Goal: Transaction & Acquisition: Purchase product/service

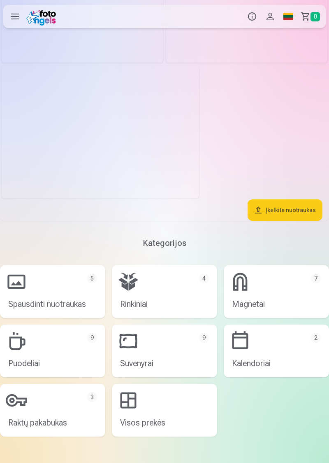
scroll to position [2489, 0]
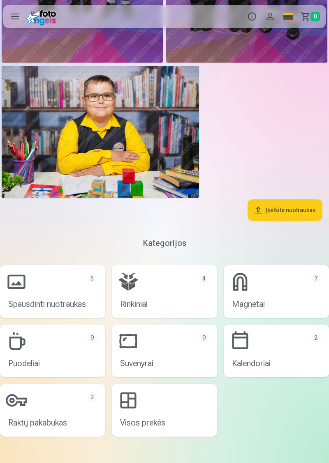
click at [140, 288] on link "Rinkiniai 4" at bounding box center [164, 291] width 105 height 53
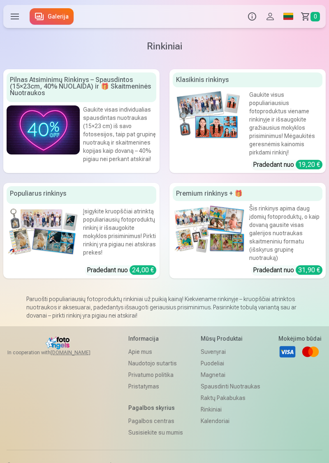
click at [230, 142] on link "Klasikinis rinkinys Gaukite visus populiariausius fotoproduktus viename rinkiny…" at bounding box center [248, 121] width 156 height 104
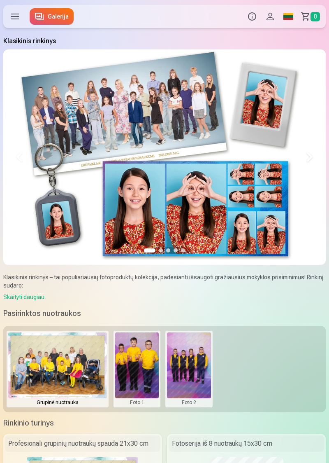
click at [57, 15] on link "Galerija" at bounding box center [52, 16] width 44 height 16
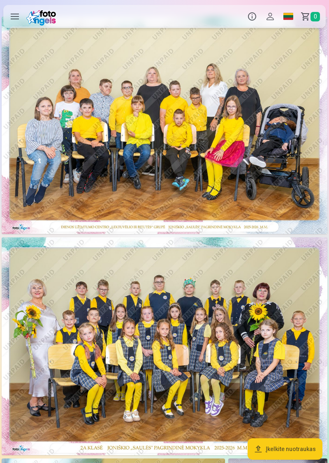
scroll to position [19, 0]
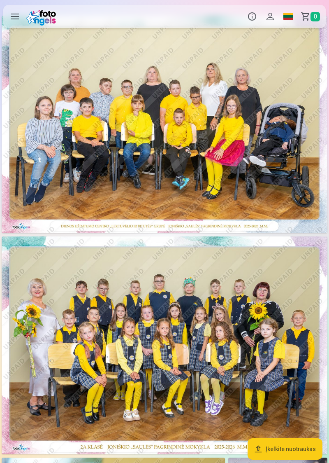
click at [92, 381] on img at bounding box center [165, 344] width 326 height 217
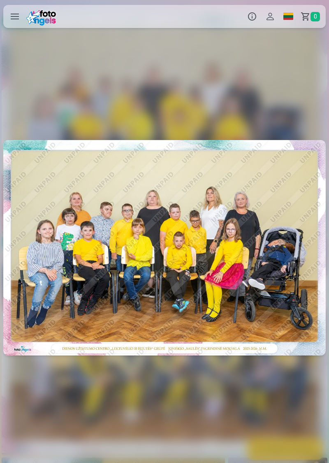
scroll to position [0, 329]
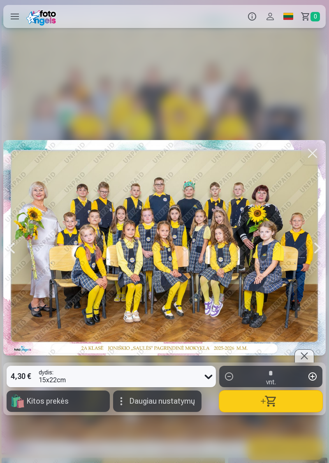
click at [267, 412] on button "button" at bounding box center [270, 400] width 103 height 21
click at [315, 165] on button "button" at bounding box center [312, 153] width 23 height 23
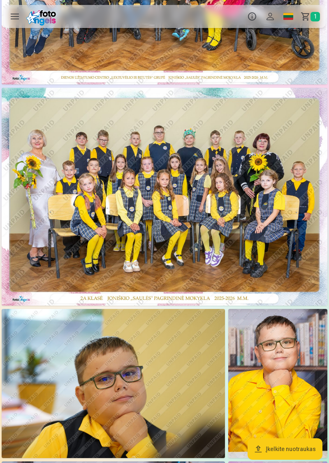
scroll to position [168, 0]
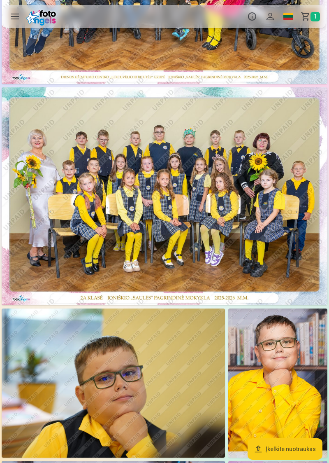
click at [82, 388] on img at bounding box center [114, 382] width 224 height 149
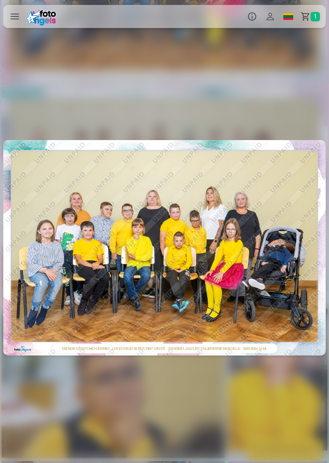
scroll to position [0, 659]
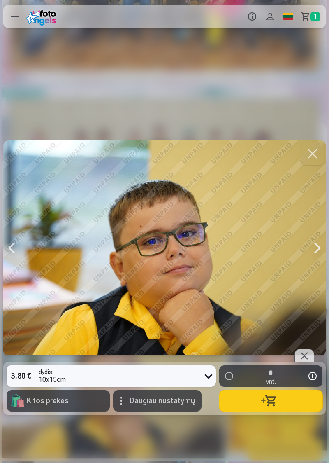
click at [248, 411] on button "button" at bounding box center [270, 400] width 103 height 21
click at [316, 165] on button "button" at bounding box center [312, 153] width 23 height 23
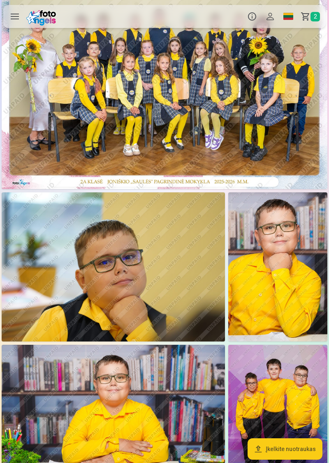
scroll to position [285, 0]
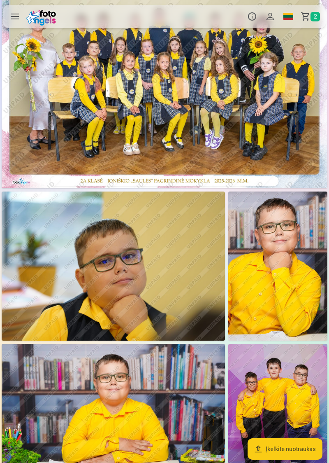
click at [275, 241] on img at bounding box center [278, 265] width 99 height 149
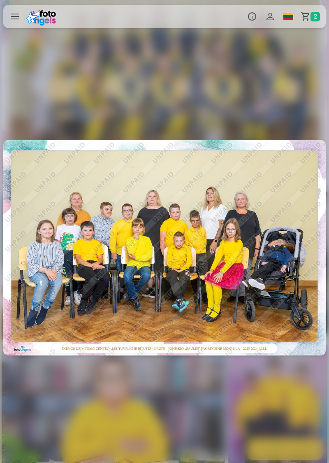
scroll to position [0, 988]
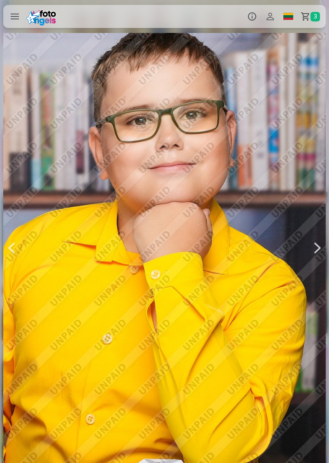
click at [318, 247] on div at bounding box center [318, 248] width 16 height 484
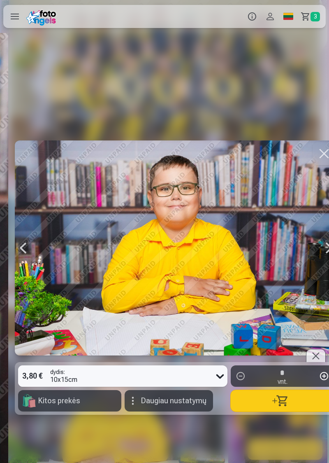
scroll to position [0, 1318]
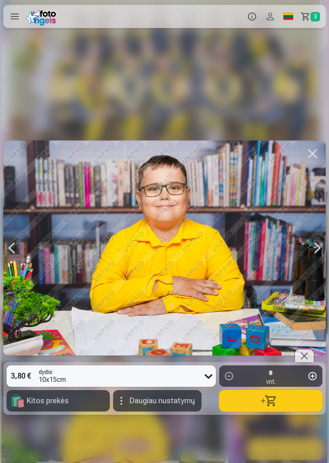
click at [263, 404] on button "button" at bounding box center [270, 400] width 103 height 21
click at [316, 248] on div at bounding box center [318, 247] width 16 height 215
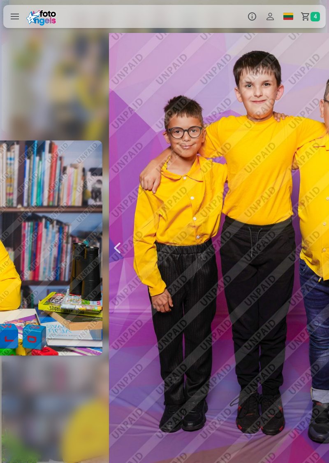
scroll to position [0, 1647]
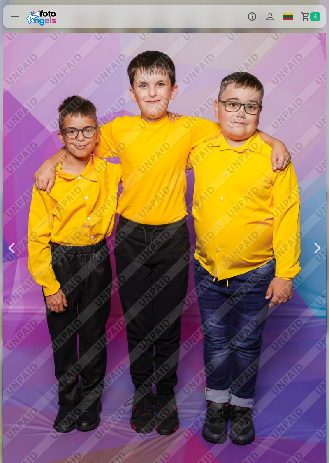
click at [318, 250] on div at bounding box center [318, 248] width 16 height 484
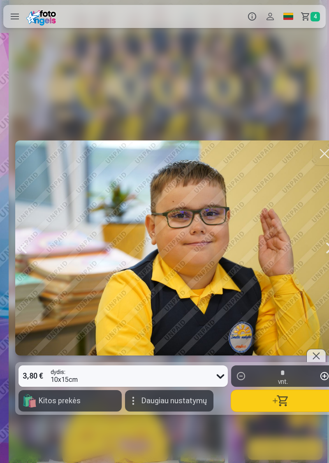
scroll to position [0, 1976]
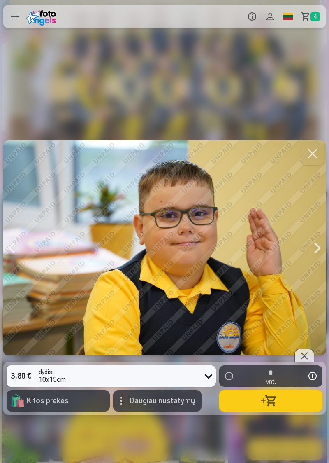
click at [312, 254] on div at bounding box center [318, 247] width 16 height 215
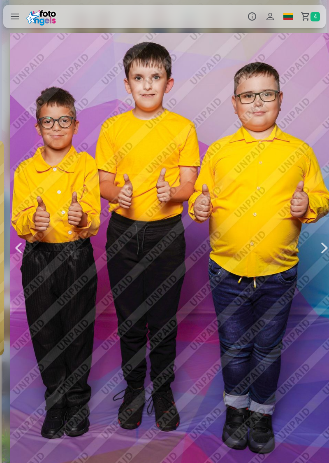
scroll to position [0, 2306]
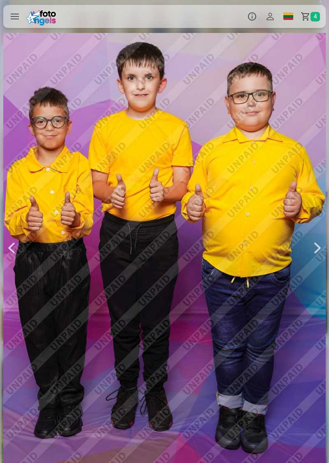
click at [117, 319] on div at bounding box center [164, 248] width 323 height 484
click at [138, 312] on div at bounding box center [164, 248] width 323 height 484
click at [144, 352] on div at bounding box center [164, 248] width 323 height 484
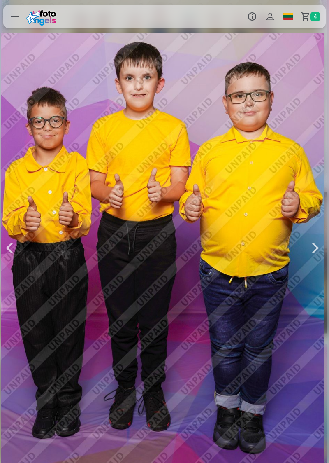
scroll to position [0, 2309]
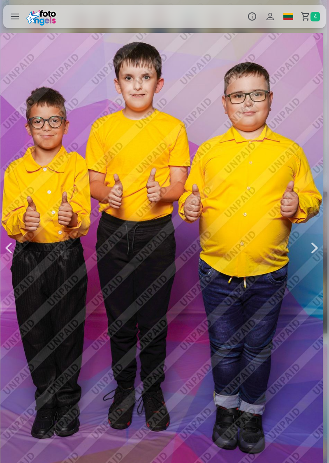
click at [312, 251] on div at bounding box center [315, 248] width 16 height 484
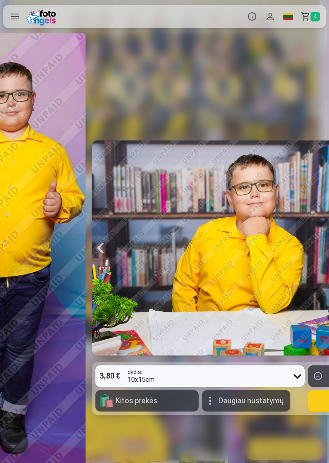
scroll to position [0, 2635]
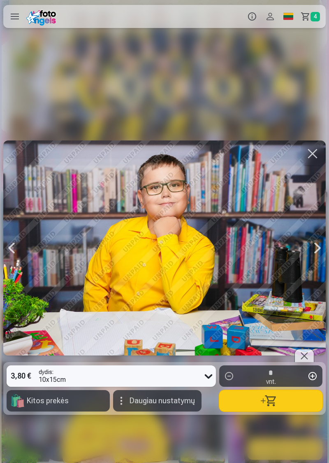
click at [258, 402] on button "button" at bounding box center [270, 400] width 103 height 21
click at [316, 247] on div at bounding box center [318, 247] width 16 height 215
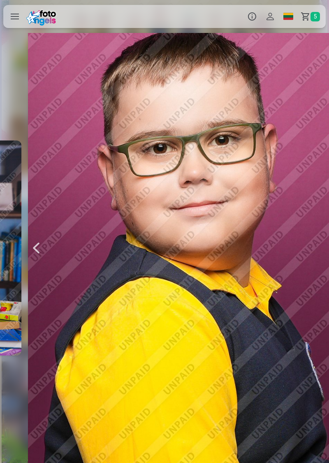
scroll to position [0, 2965]
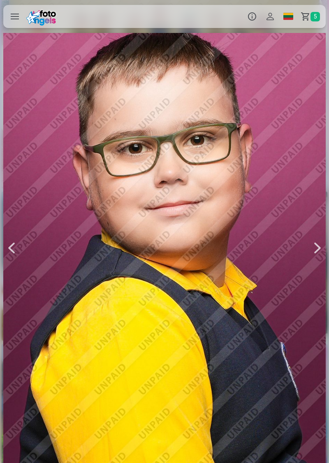
click at [121, 321] on div at bounding box center [164, 248] width 323 height 484
click at [84, 287] on div at bounding box center [164, 248] width 323 height 484
click at [88, 283] on div at bounding box center [164, 248] width 323 height 484
click at [86, 287] on div at bounding box center [164, 248] width 323 height 484
click at [310, 258] on div at bounding box center [318, 248] width 16 height 484
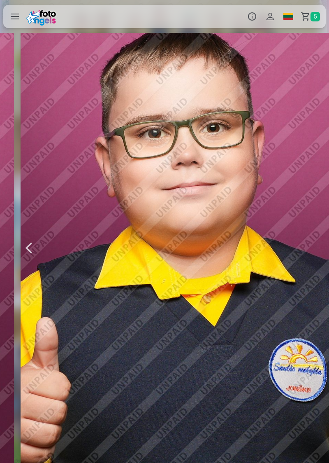
scroll to position [0, 3294]
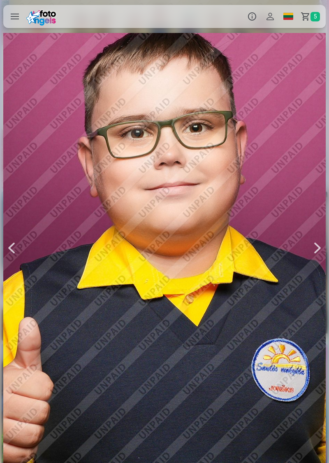
click at [313, 253] on div at bounding box center [318, 248] width 16 height 484
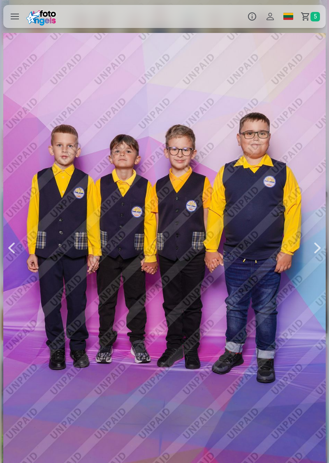
scroll to position [0, 3623]
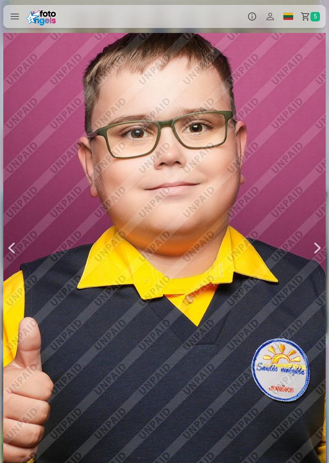
scroll to position [0, 3294]
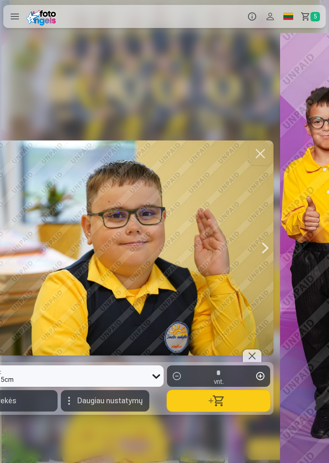
scroll to position [0, 1976]
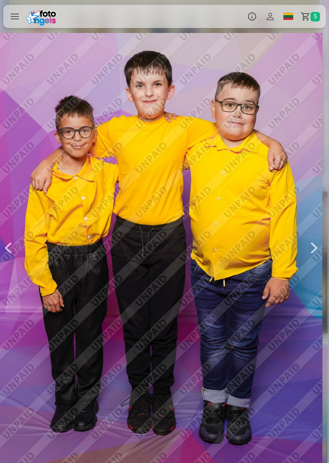
scroll to position [0, 1647]
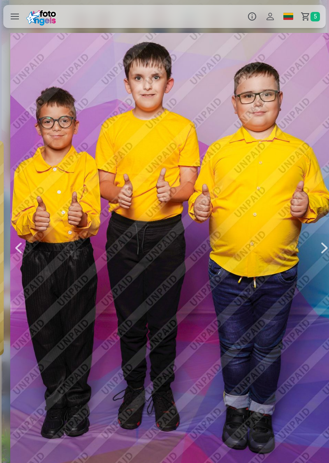
scroll to position [0, 2306]
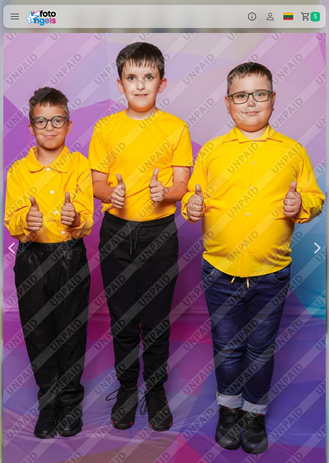
click at [168, 307] on div at bounding box center [164, 248] width 323 height 484
click at [157, 329] on div at bounding box center [164, 248] width 323 height 484
click at [156, 327] on div at bounding box center [164, 248] width 323 height 484
click at [144, 313] on div at bounding box center [164, 248] width 323 height 484
click at [130, 308] on div at bounding box center [164, 248] width 323 height 484
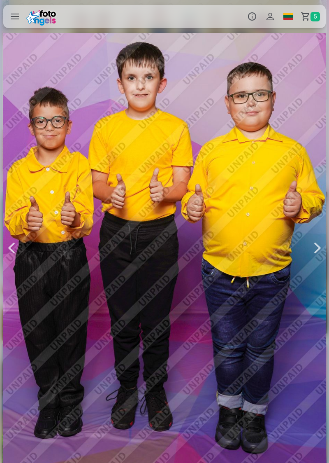
click at [127, 303] on div at bounding box center [164, 248] width 323 height 484
click at [117, 306] on div at bounding box center [164, 248] width 323 height 484
click at [303, 18] on link "Krepšelis 5" at bounding box center [312, 16] width 28 height 23
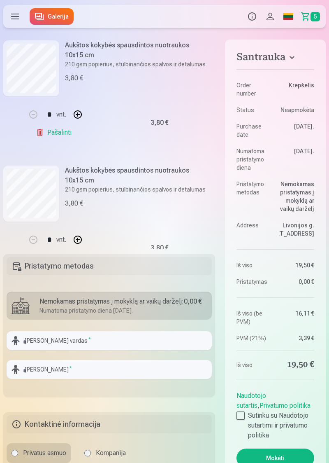
scroll to position [481, 0]
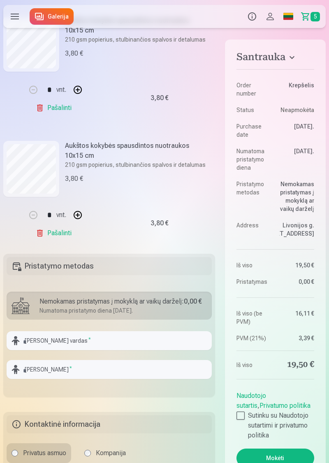
click at [51, 18] on link "Galerija" at bounding box center [52, 16] width 44 height 16
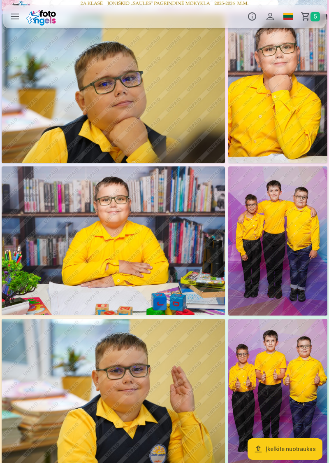
scroll to position [463, 0]
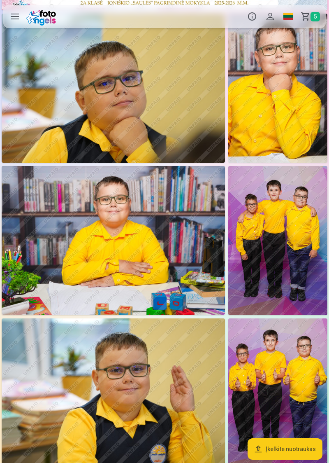
click at [293, 380] on img at bounding box center [278, 392] width 99 height 149
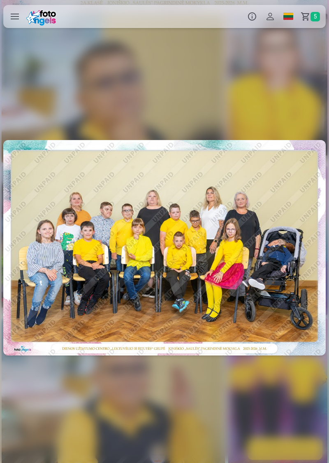
scroll to position [0, 2306]
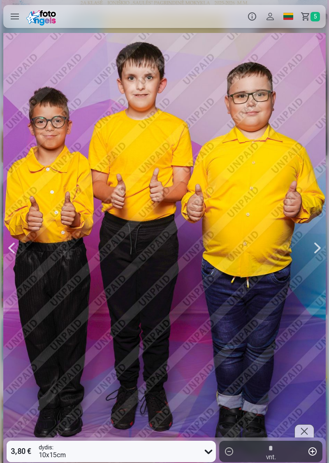
click at [303, 437] on div at bounding box center [305, 430] width 20 height 13
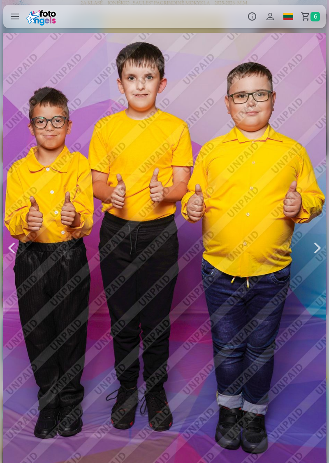
click at [315, 271] on div at bounding box center [318, 248] width 16 height 484
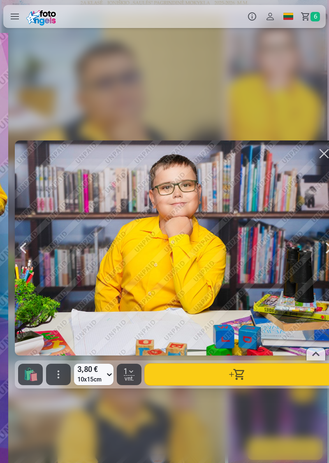
scroll to position [0, 2635]
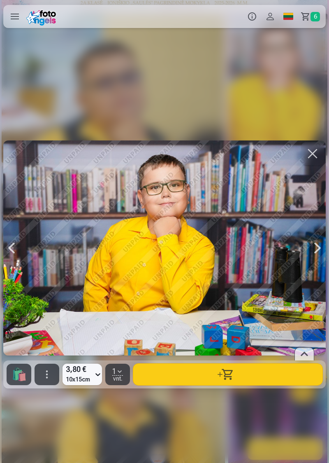
click at [310, 262] on div at bounding box center [318, 247] width 16 height 215
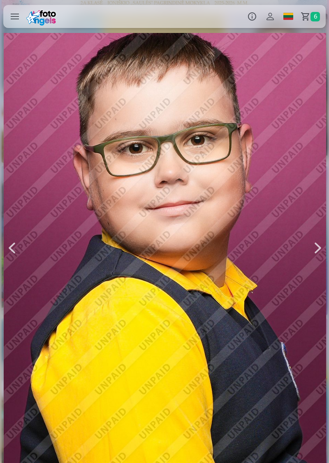
scroll to position [0, 2965]
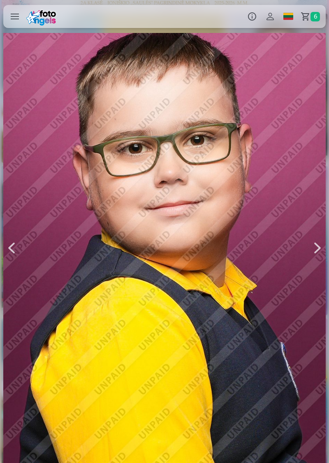
click at [310, 272] on div at bounding box center [318, 248] width 16 height 484
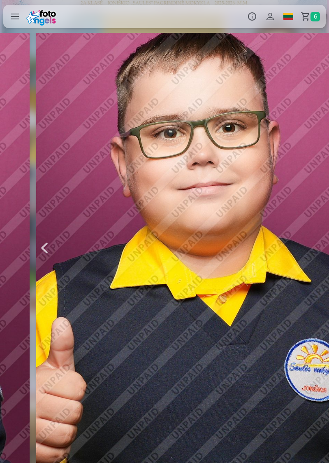
scroll to position [0, 3294]
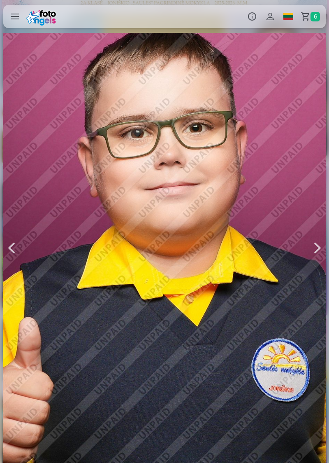
click at [310, 271] on div at bounding box center [318, 248] width 16 height 484
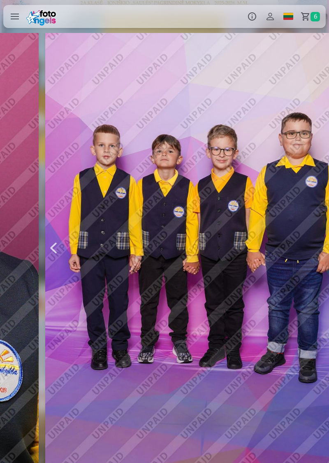
scroll to position [0, 3623]
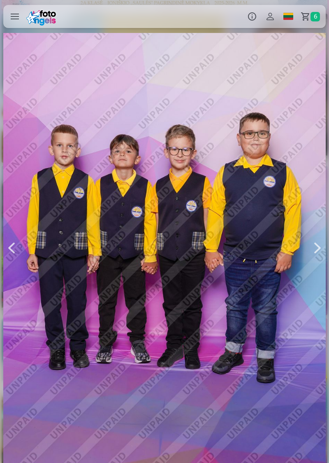
click at [226, 434] on div at bounding box center [164, 248] width 323 height 484
click at [190, 432] on div at bounding box center [164, 248] width 323 height 484
click at [190, 421] on div at bounding box center [164, 248] width 323 height 484
click at [213, 397] on div at bounding box center [164, 248] width 323 height 484
click at [175, 381] on div at bounding box center [164, 248] width 323 height 484
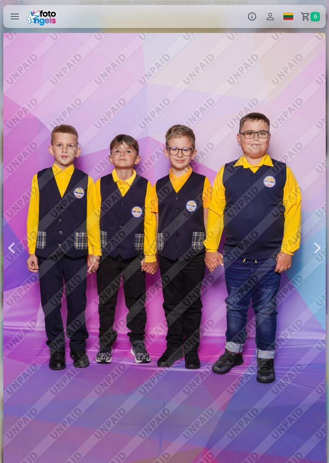
click at [172, 389] on div at bounding box center [164, 248] width 323 height 484
click at [196, 394] on div at bounding box center [164, 248] width 323 height 484
click at [158, 417] on div at bounding box center [164, 248] width 323 height 484
click at [155, 414] on div at bounding box center [164, 248] width 323 height 484
click at [145, 418] on div at bounding box center [164, 248] width 323 height 484
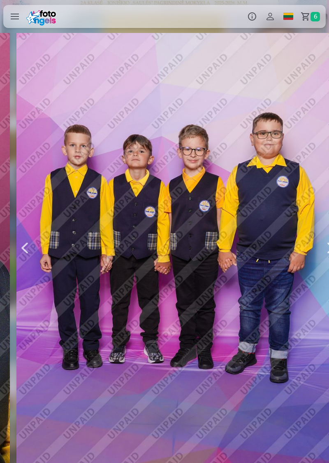
scroll to position [0, 3623]
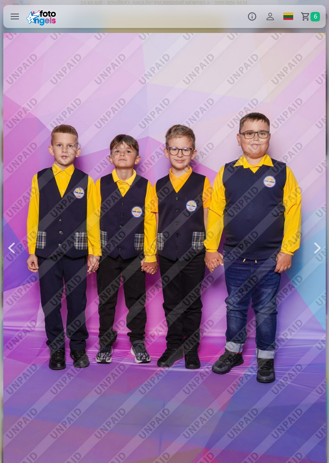
click at [186, 411] on div at bounding box center [164, 248] width 323 height 484
click at [183, 413] on div at bounding box center [164, 248] width 323 height 484
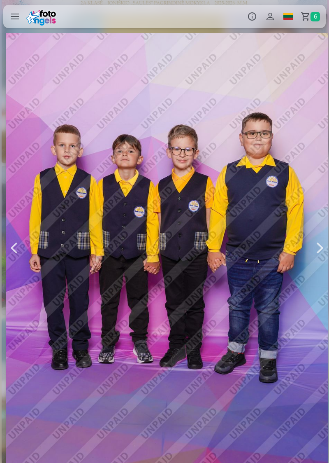
scroll to position [0, 3623]
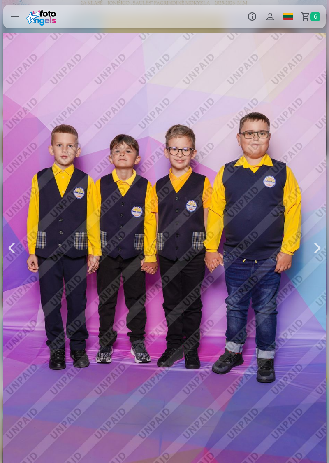
click at [180, 301] on div at bounding box center [164, 248] width 323 height 484
click at [180, 294] on div at bounding box center [164, 248] width 323 height 484
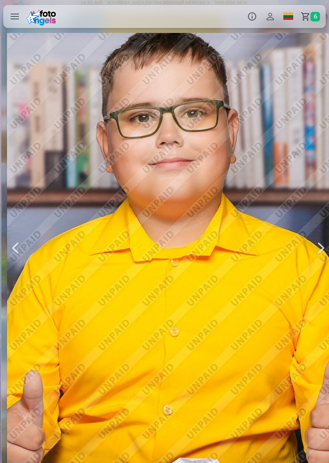
scroll to position [0, 3953]
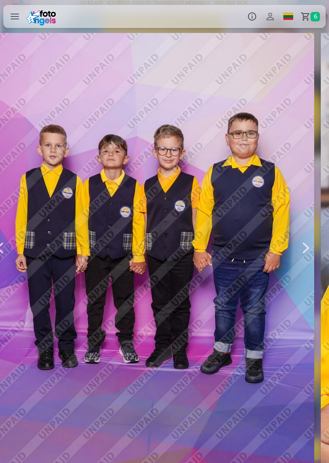
scroll to position [0, 3623]
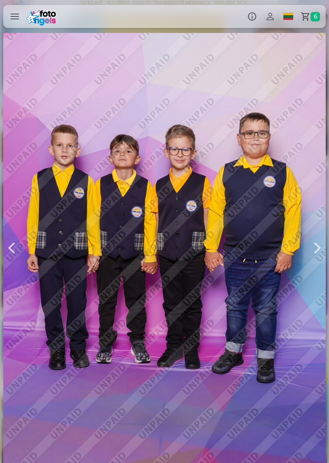
click at [314, 268] on div at bounding box center [318, 248] width 16 height 484
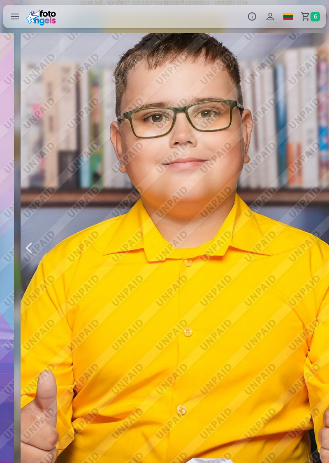
scroll to position [0, 3953]
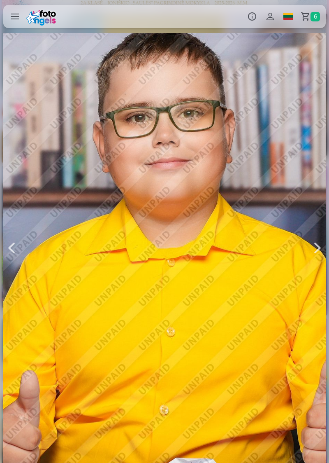
click at [10, 264] on div at bounding box center [11, 248] width 16 height 484
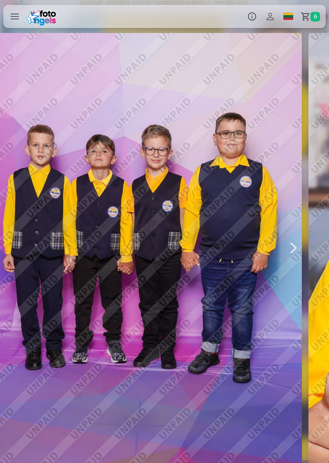
scroll to position [0, 3623]
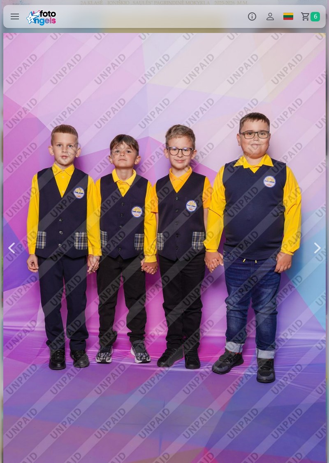
click at [310, 30] on button "button" at bounding box center [312, 18] width 23 height 23
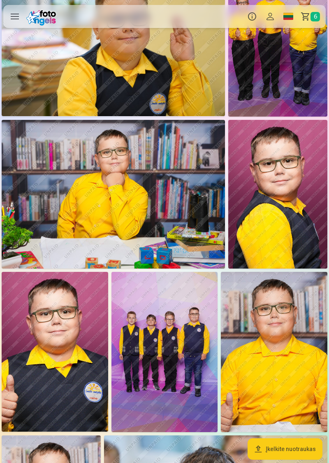
scroll to position [814, 0]
click at [161, 371] on img at bounding box center [165, 352] width 107 height 160
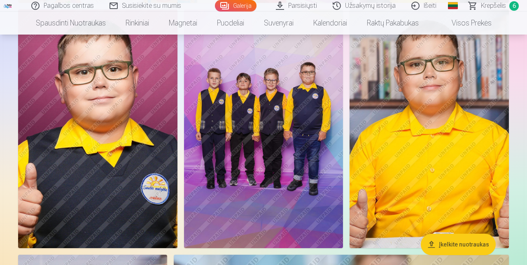
scroll to position [1670, 0]
click at [257, 179] on img at bounding box center [263, 128] width 159 height 239
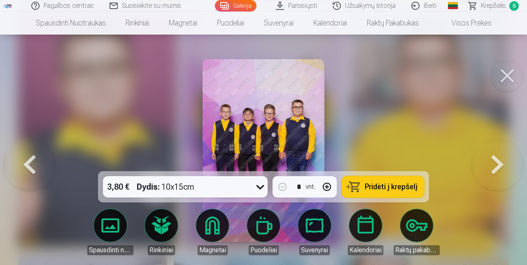
click at [329, 191] on span "Pridėti į krepšelį" at bounding box center [391, 186] width 53 height 7
click at [316, 255] on link "Suvenyrai" at bounding box center [315, 232] width 46 height 46
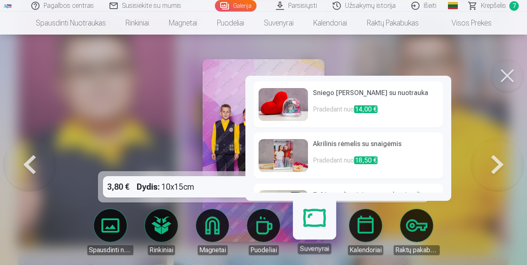
scroll to position [257, 0]
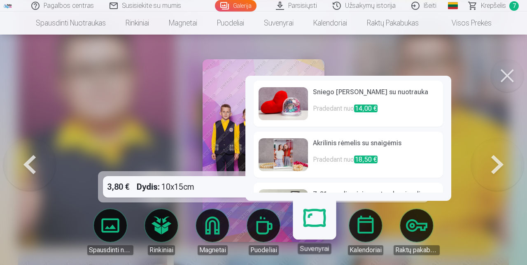
click at [329, 74] on button at bounding box center [507, 75] width 33 height 33
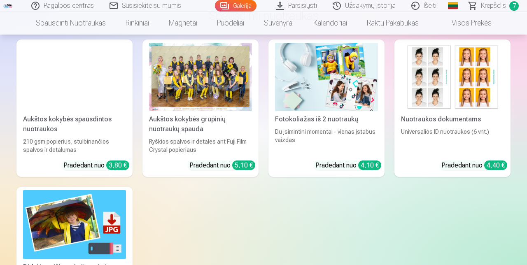
scroll to position [4143, 0]
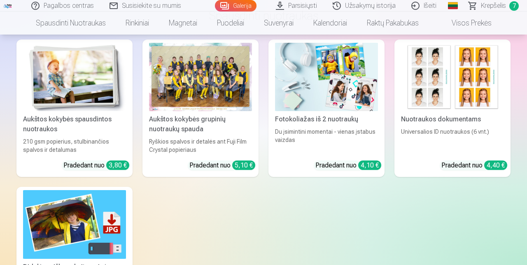
click at [329, 89] on img at bounding box center [452, 77] width 103 height 69
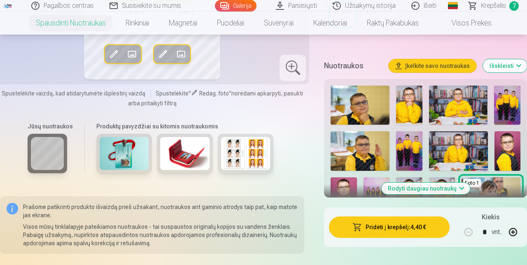
scroll to position [201, 0]
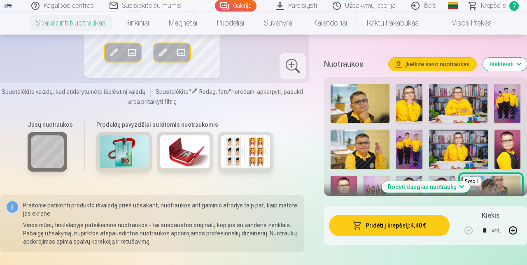
click at [329, 181] on button "Rodyti daugiau nuotraukų" at bounding box center [425, 187] width 89 height 12
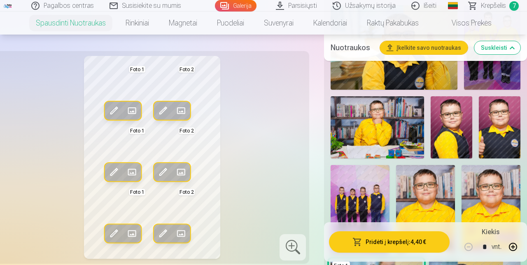
scroll to position [462, 0]
click at [329, 198] on img at bounding box center [491, 209] width 59 height 88
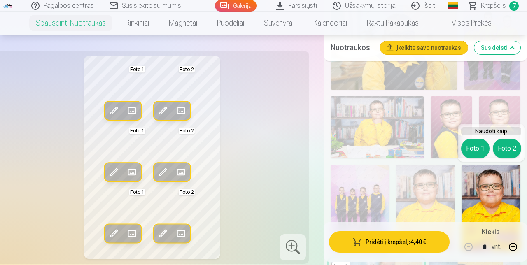
click at [329, 146] on button "Foto 1" at bounding box center [475, 149] width 28 height 20
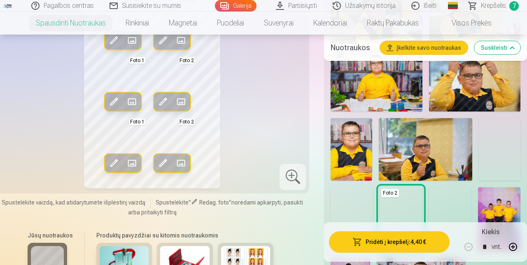
scroll to position [739, 0]
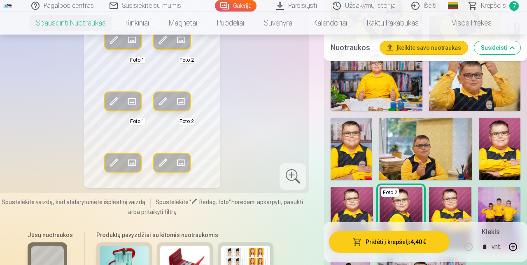
click at [329, 148] on img at bounding box center [425, 149] width 93 height 62
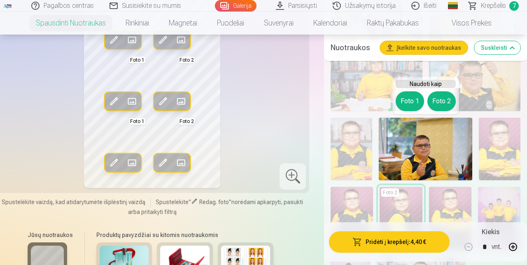
click at [329, 104] on button "Foto 1" at bounding box center [410, 101] width 28 height 20
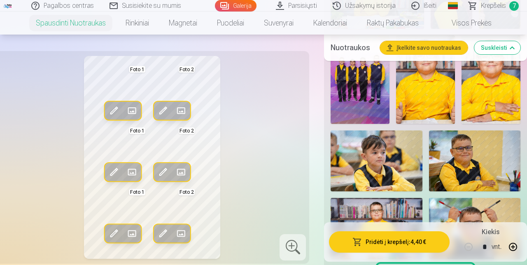
scroll to position [591, 0]
click at [184, 25] on link "Magnetai" at bounding box center [183, 23] width 48 height 23
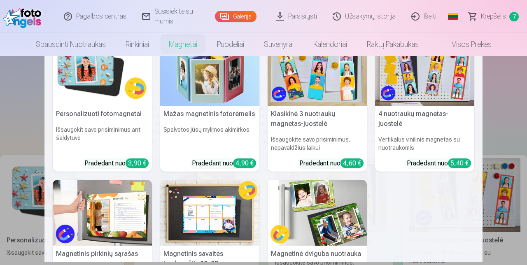
scroll to position [37, 0]
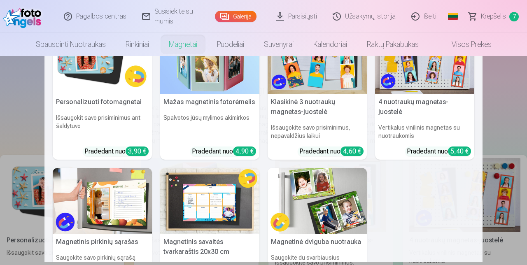
click at [329, 120] on h6 "Vertikalus vinilinis magnetas su nuotraukomis" at bounding box center [424, 131] width 99 height 23
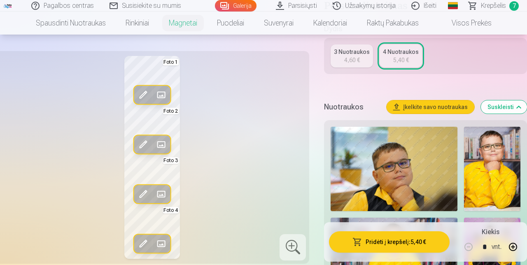
scroll to position [218, 0]
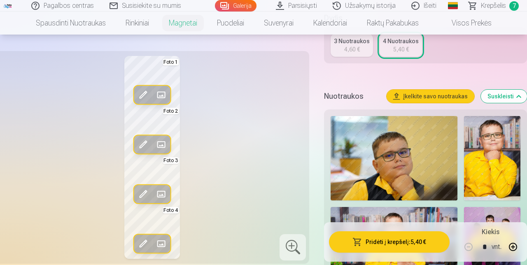
click at [329, 153] on img at bounding box center [492, 158] width 56 height 84
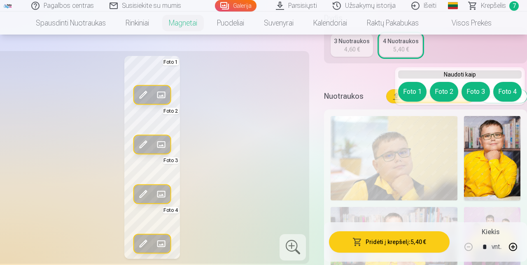
click at [329, 89] on button "Foto 1" at bounding box center [412, 92] width 28 height 20
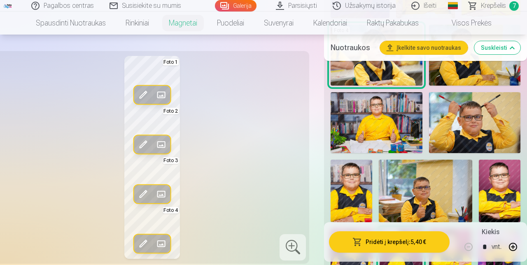
scroll to position [749, 0]
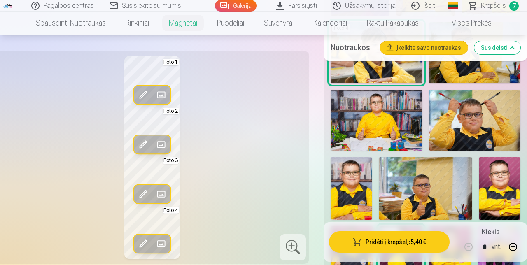
click at [329, 177] on img at bounding box center [425, 188] width 93 height 62
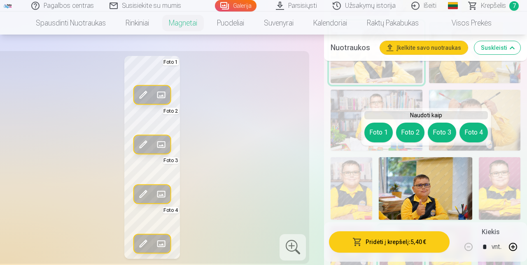
click at [329, 133] on button "Foto 2" at bounding box center [410, 133] width 28 height 20
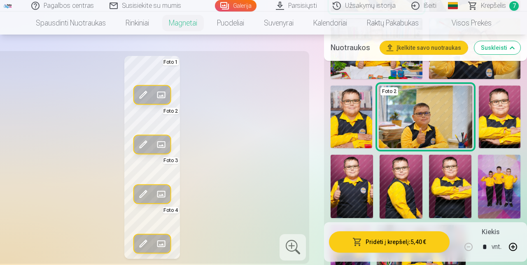
scroll to position [821, 0]
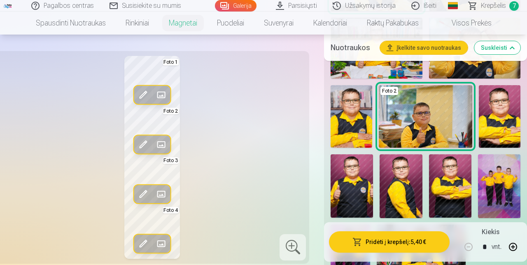
click at [329, 175] on img at bounding box center [401, 186] width 42 height 64
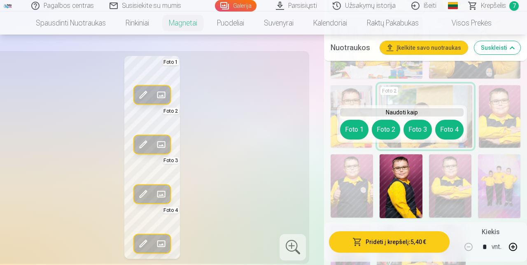
click at [329, 128] on button "Foto 3" at bounding box center [418, 130] width 28 height 20
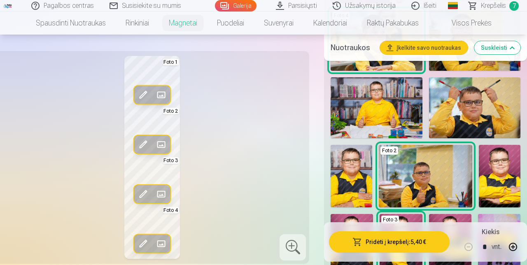
scroll to position [761, 0]
click at [329, 103] on img at bounding box center [376, 108] width 91 height 61
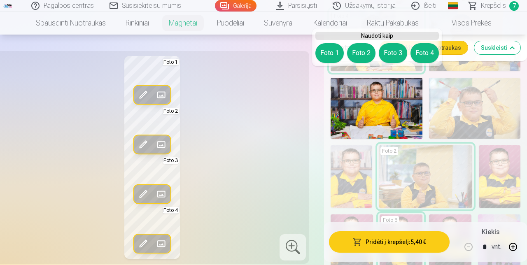
click at [329, 53] on button "Foto 4" at bounding box center [425, 53] width 28 height 20
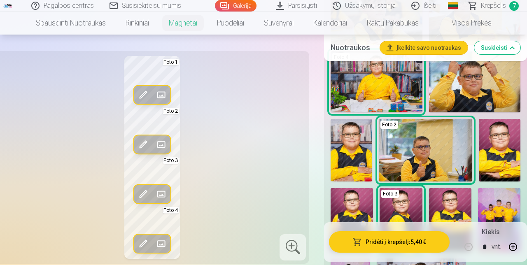
scroll to position [789, 0]
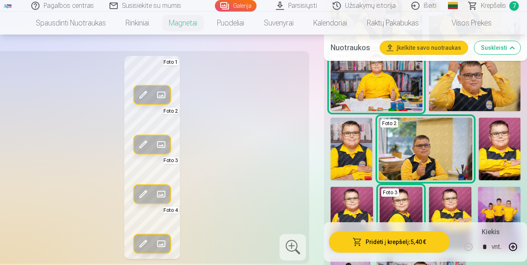
click at [329, 253] on button "Pridėti į krepšelį : 5,40 €" at bounding box center [389, 241] width 121 height 21
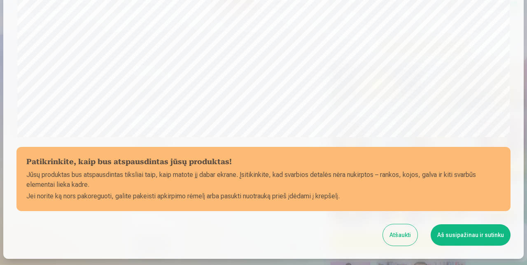
scroll to position [287, 0]
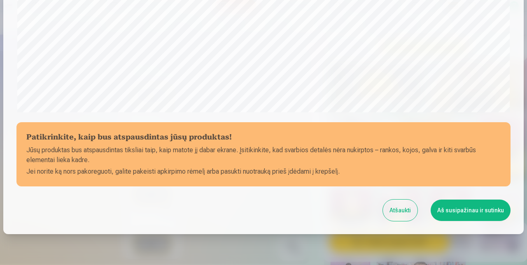
click at [329, 208] on button "Aš susipažinau ir sutinku" at bounding box center [471, 210] width 80 height 21
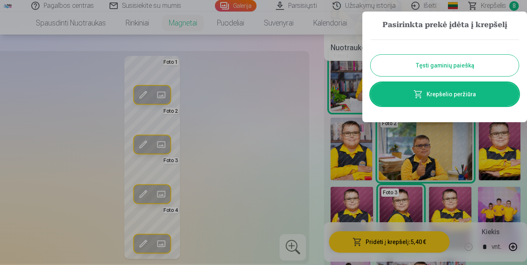
click at [329, 63] on button "Tęsti gaminių paiešką" at bounding box center [445, 65] width 148 height 21
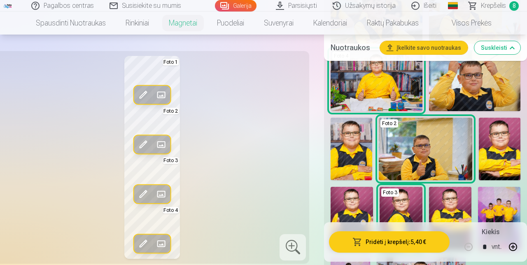
click at [274, 23] on link "Suvenyrai" at bounding box center [278, 23] width 49 height 23
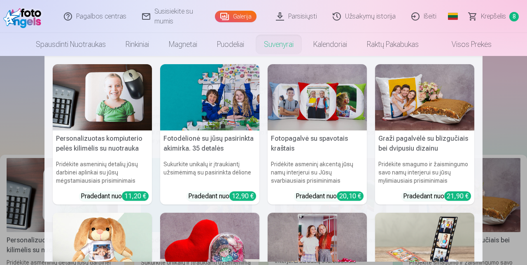
click at [329, 47] on link "Raktų pakabukas" at bounding box center [393, 44] width 72 height 23
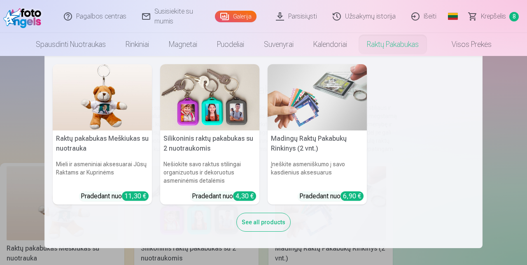
click at [129, 43] on link "Rinkiniai" at bounding box center [137, 44] width 43 height 23
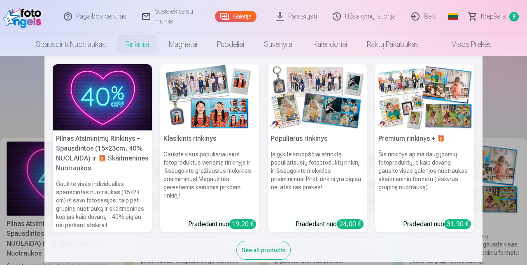
click at [329, 14] on span "Krepšelis" at bounding box center [493, 17] width 25 height 10
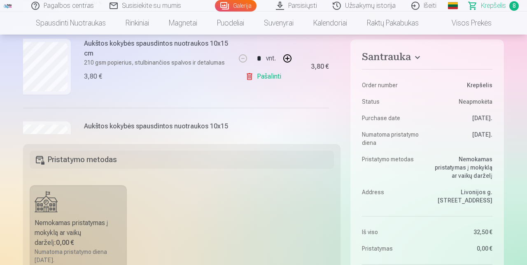
scroll to position [131, 8]
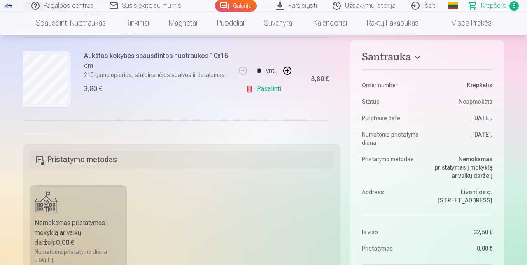
click at [259, 89] on link "Pašalinti" at bounding box center [264, 89] width 39 height 16
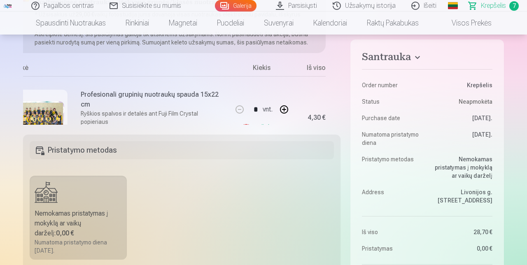
scroll to position [6, 12]
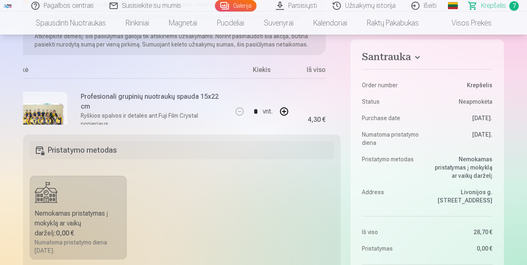
click at [236, 6] on link "Galerija" at bounding box center [236, 6] width 42 height 12
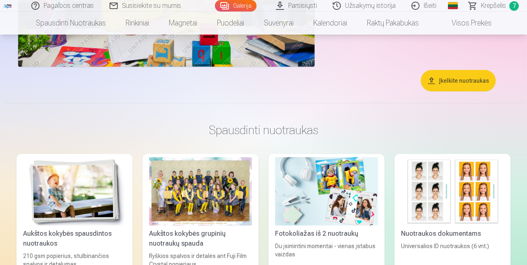
scroll to position [4028, 0]
click at [329, 243] on div "Du įsimintini momentai - vienas įstabus vaizdas" at bounding box center [327, 255] width 110 height 26
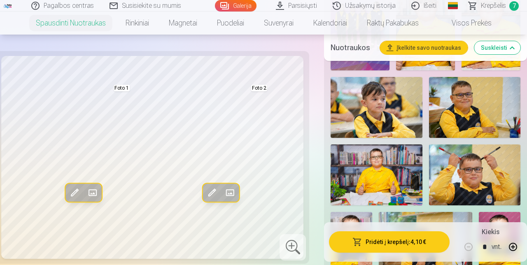
scroll to position [707, 0]
click at [329, 177] on img at bounding box center [474, 174] width 91 height 61
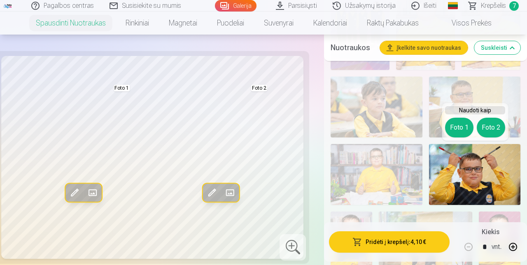
click at [329, 127] on button "Foto 1" at bounding box center [459, 128] width 28 height 20
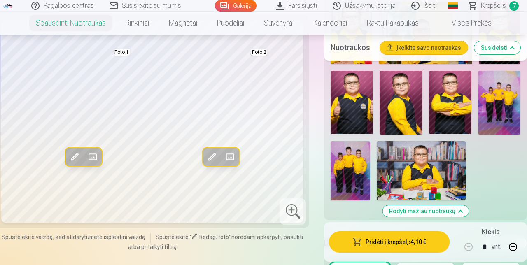
scroll to position [917, 0]
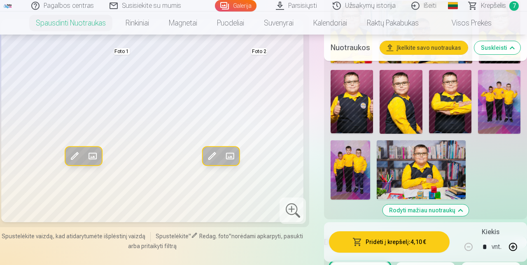
click at [329, 172] on img at bounding box center [421, 169] width 89 height 59
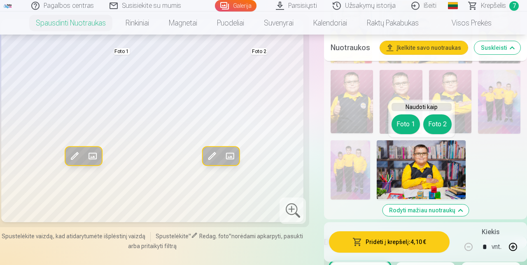
click at [329, 128] on button "Foto 1" at bounding box center [406, 124] width 28 height 20
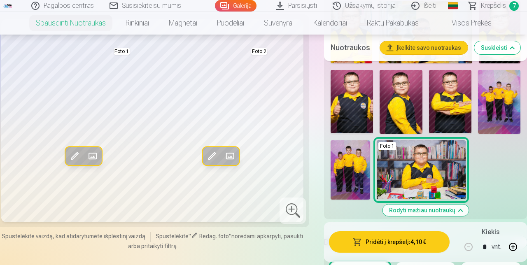
click at [329, 253] on button "Pridėti į krepšelį : 4,10 €" at bounding box center [389, 241] width 121 height 21
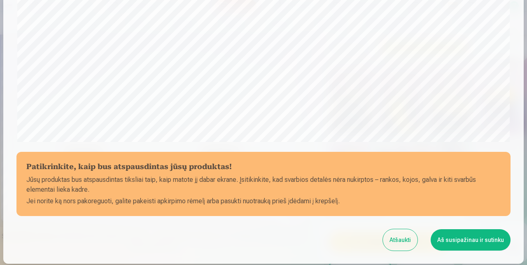
scroll to position [287, 0]
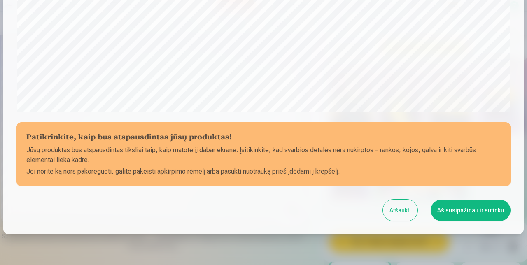
click at [329, 212] on button "Aš susipažinau ir sutinku" at bounding box center [471, 210] width 80 height 21
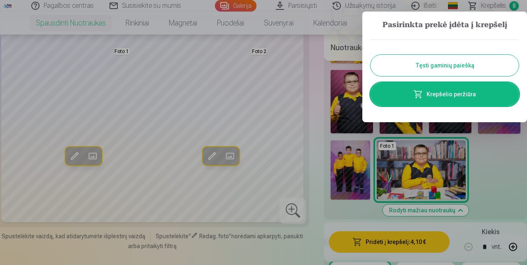
click at [329, 95] on link "Krepšelio peržiūra" at bounding box center [445, 94] width 148 height 23
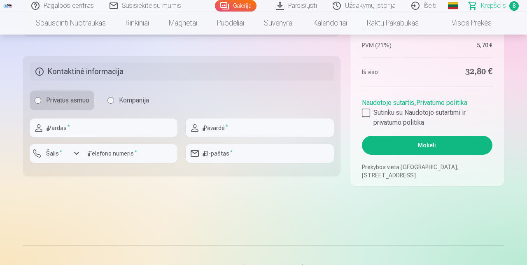
scroll to position [423, 0]
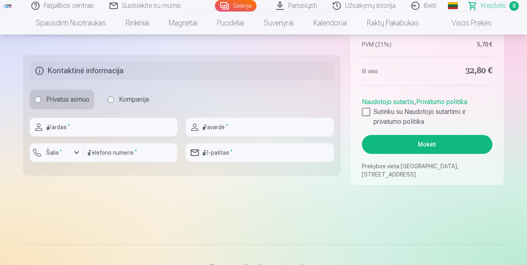
click at [329, 116] on div at bounding box center [366, 112] width 8 height 8
click at [329, 154] on button "Mokėti" at bounding box center [427, 144] width 131 height 19
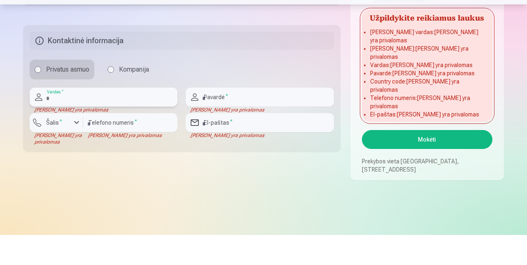
scroll to position [423, 0]
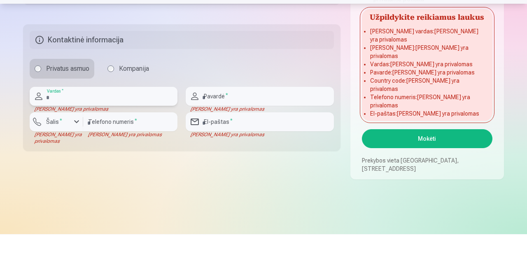
click at [89, 137] on input "text" at bounding box center [104, 127] width 148 height 19
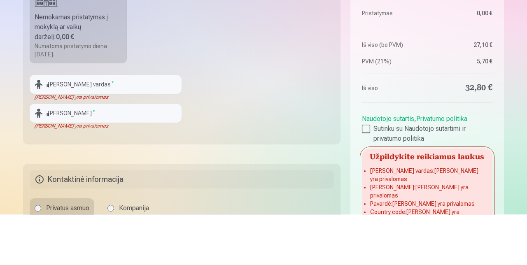
scroll to position [264, 0]
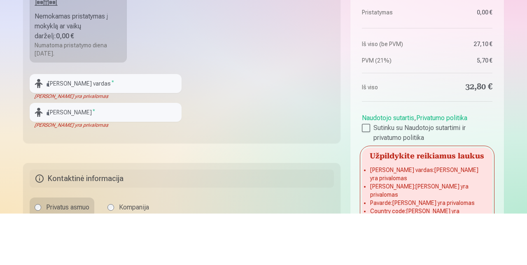
type input "*"
click at [60, 145] on input "text" at bounding box center [106, 135] width 152 height 19
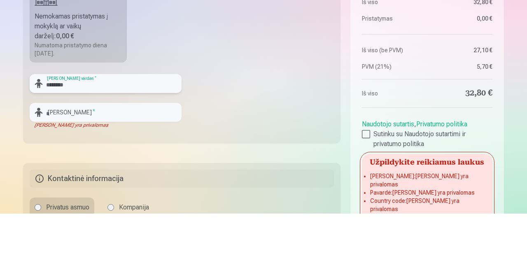
type input "*******"
click at [74, 173] on input "text" at bounding box center [106, 163] width 152 height 19
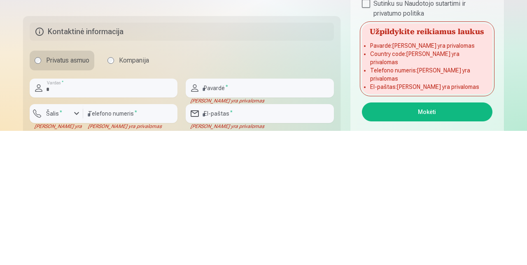
type input "*********"
click at [74, 232] on input "*" at bounding box center [104, 222] width 148 height 19
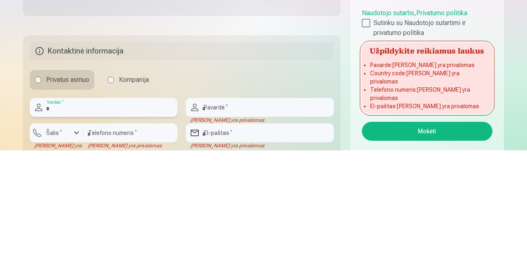
type input "********"
click at [212, 232] on input "text" at bounding box center [260, 222] width 148 height 19
type input "**********"
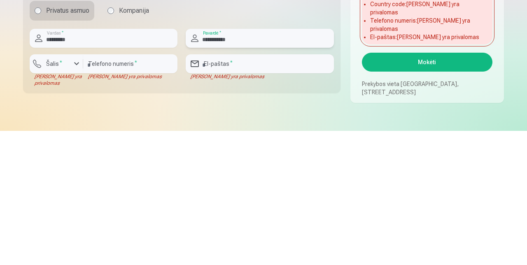
scroll to position [378, 0]
click at [125, 207] on input "number" at bounding box center [130, 197] width 94 height 19
click at [110, 207] on input "number" at bounding box center [130, 197] width 94 height 19
click at [96, 207] on input "number" at bounding box center [130, 197] width 94 height 19
type input "**********"
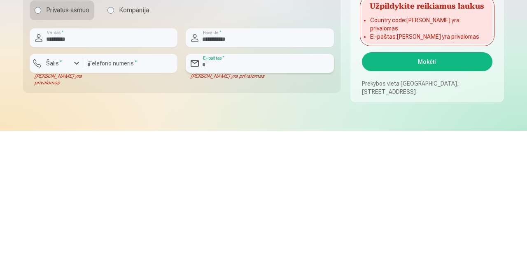
click at [225, 207] on input "email" at bounding box center [260, 197] width 148 height 19
type input "**********"
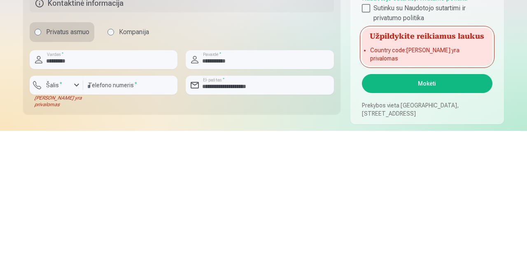
click at [329, 227] on button "Mokėti" at bounding box center [427, 217] width 131 height 19
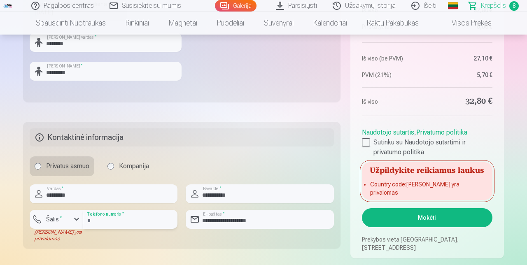
click at [134, 229] on input "**********" at bounding box center [130, 219] width 94 height 19
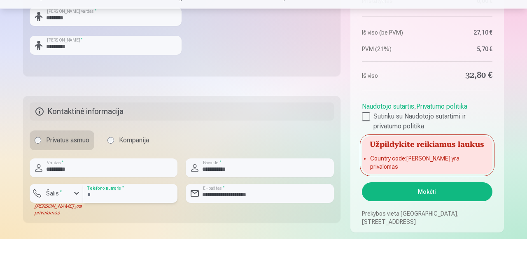
scroll to position [376, 0]
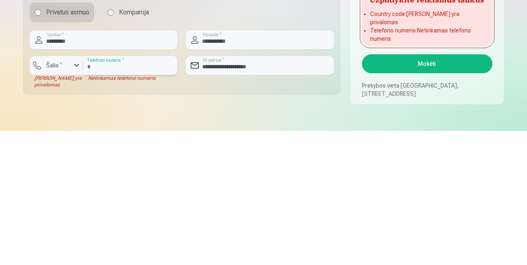
type input "*"
click at [122, 209] on input "number" at bounding box center [130, 199] width 94 height 19
click at [138, 209] on input "number" at bounding box center [130, 199] width 94 height 19
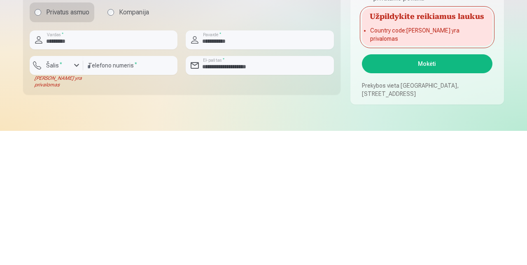
click at [329, 208] on button "Mokėti" at bounding box center [427, 198] width 131 height 19
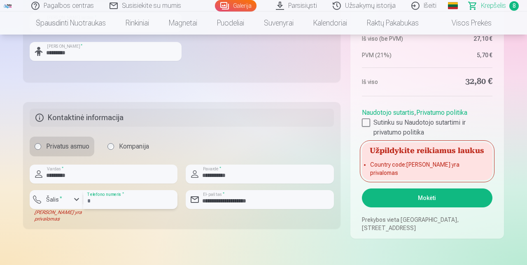
click at [91, 209] on input "*********" at bounding box center [130, 199] width 94 height 19
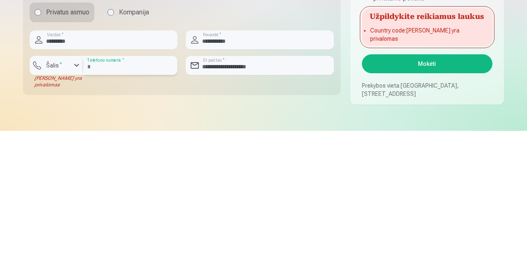
click at [128, 209] on input "********" at bounding box center [130, 199] width 94 height 19
type input "*******"
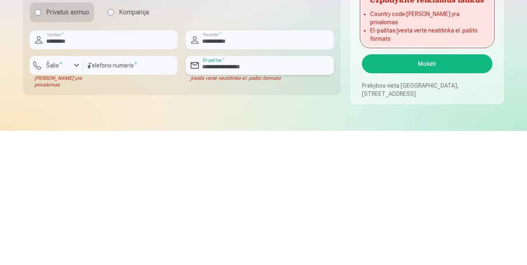
type input "**********"
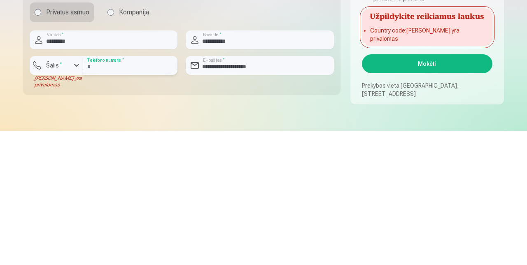
click at [121, 209] on input "*******" at bounding box center [130, 199] width 94 height 19
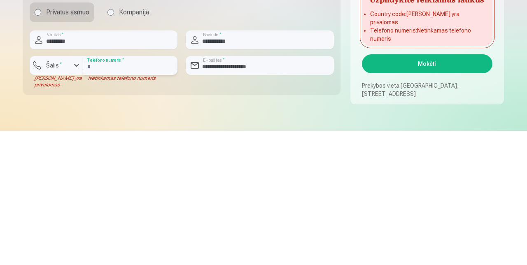
type input "*"
click at [121, 209] on input "number" at bounding box center [130, 199] width 94 height 19
click at [104, 209] on input "number" at bounding box center [130, 199] width 94 height 19
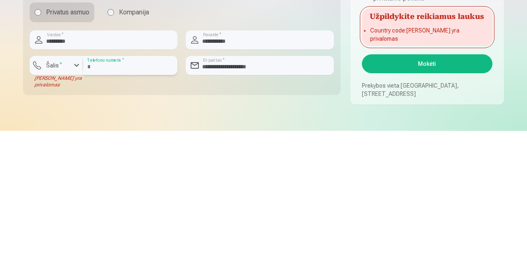
click at [88, 209] on input "********" at bounding box center [130, 199] width 94 height 19
click at [329, 208] on button "Mokėti" at bounding box center [427, 198] width 131 height 19
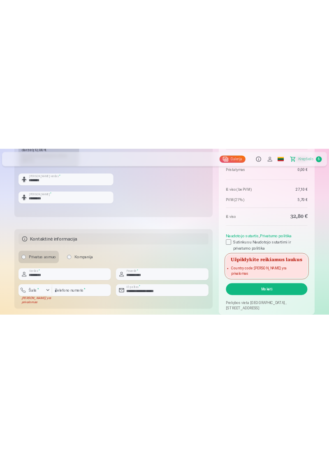
scroll to position [403, 0]
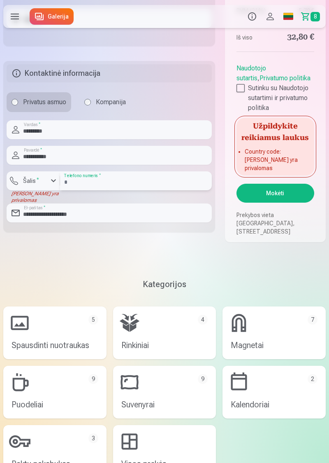
click at [72, 190] on input "*********" at bounding box center [136, 180] width 152 height 19
click at [69, 190] on input "*********" at bounding box center [136, 180] width 152 height 19
click at [270, 203] on button "Mokėti" at bounding box center [276, 193] width 78 height 19
click at [67, 190] on input "********" at bounding box center [136, 180] width 152 height 19
click at [66, 190] on input "********" at bounding box center [136, 180] width 152 height 19
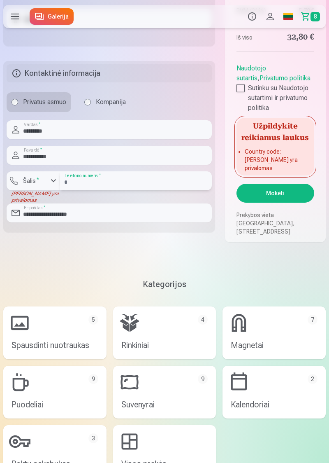
click at [104, 190] on input "********" at bounding box center [136, 180] width 152 height 19
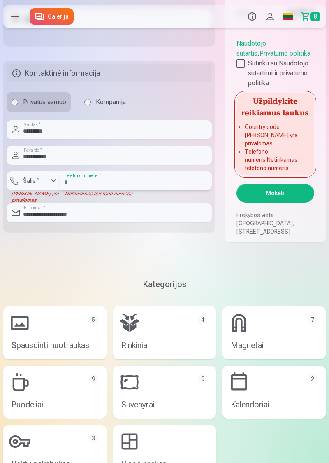
type input "*"
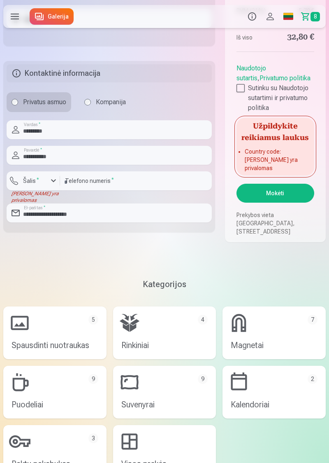
click at [237, 92] on div at bounding box center [241, 88] width 8 height 8
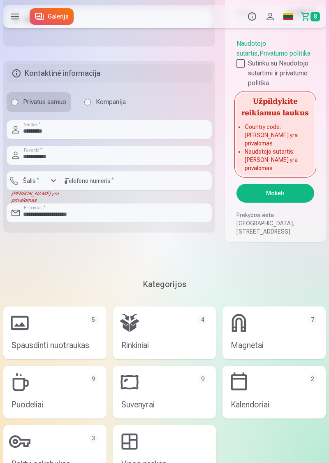
click at [276, 203] on button "Mokėti" at bounding box center [276, 193] width 78 height 19
click at [260, 57] on link "Privatumo politika" at bounding box center [285, 53] width 51 height 8
click at [244, 68] on div at bounding box center [241, 63] width 8 height 8
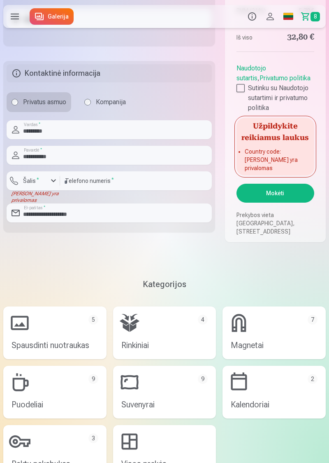
click at [267, 203] on button "Mokėti" at bounding box center [276, 193] width 78 height 19
click at [268, 203] on button "Mokėti" at bounding box center [276, 193] width 78 height 19
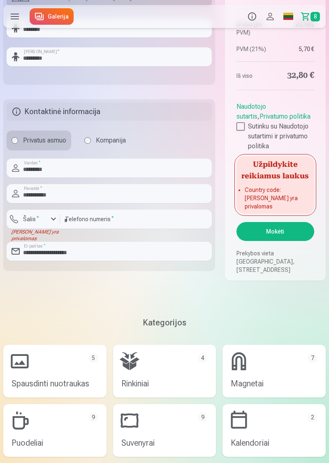
scroll to position [363, 0]
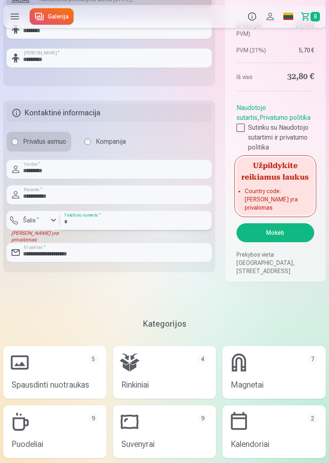
click at [65, 230] on input "*********" at bounding box center [136, 220] width 152 height 19
click at [125, 230] on input "*********" at bounding box center [136, 220] width 152 height 19
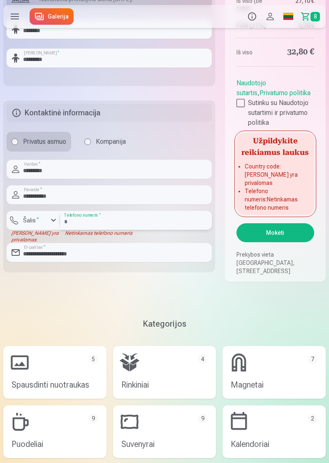
type input "*"
click at [129, 230] on input "number" at bounding box center [136, 220] width 152 height 19
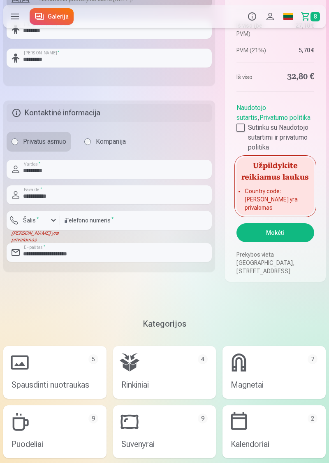
click at [282, 242] on button "Mokėti" at bounding box center [276, 232] width 78 height 19
click at [283, 242] on button "Mokėti" at bounding box center [276, 232] width 78 height 19
click at [66, 230] on input "**********" at bounding box center [136, 220] width 152 height 19
click at [54, 225] on div "button" at bounding box center [54, 220] width 10 height 10
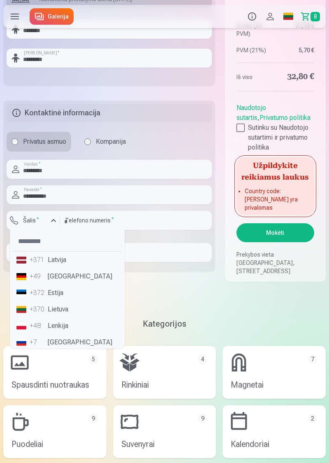
click at [27, 317] on li "+370 Lietuva" at bounding box center [67, 309] width 108 height 16
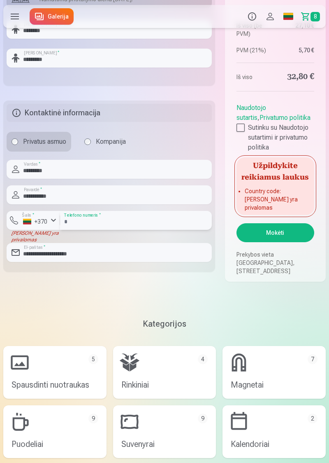
click at [72, 230] on input "**********" at bounding box center [136, 220] width 152 height 19
click at [130, 230] on input "*********" at bounding box center [136, 220] width 152 height 19
type input "*********"
click at [284, 242] on button "Mokėti" at bounding box center [276, 232] width 78 height 19
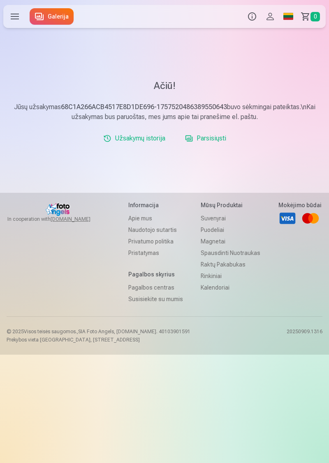
click at [206, 140] on link "Parsisiųsti" at bounding box center [206, 138] width 48 height 16
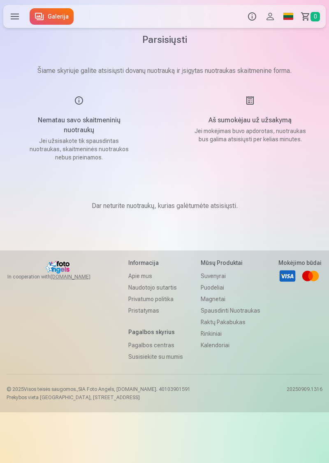
click at [42, 14] on link "Galerija" at bounding box center [52, 16] width 44 height 16
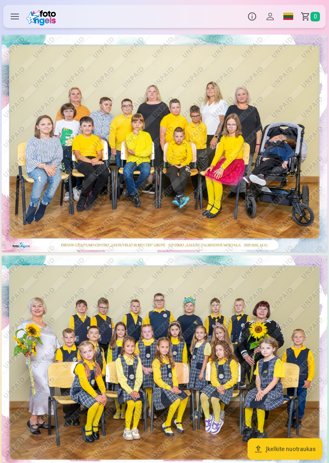
click at [47, 199] on img at bounding box center [165, 143] width 326 height 217
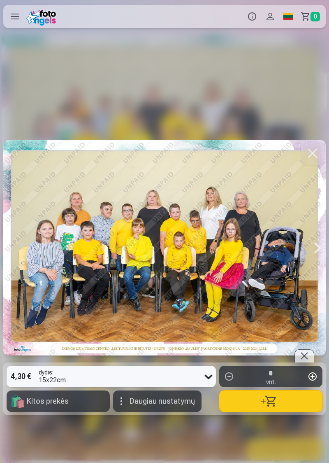
click at [126, 401] on button "Daugiau nustatymų" at bounding box center [157, 400] width 89 height 21
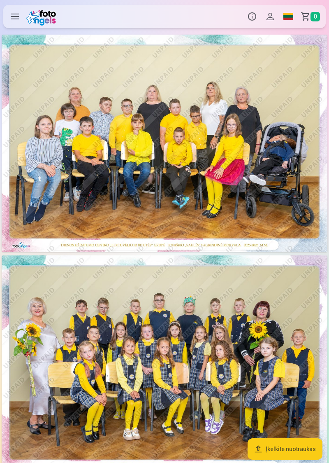
click at [281, 449] on button "Įkelkite nuotraukas" at bounding box center [285, 448] width 75 height 21
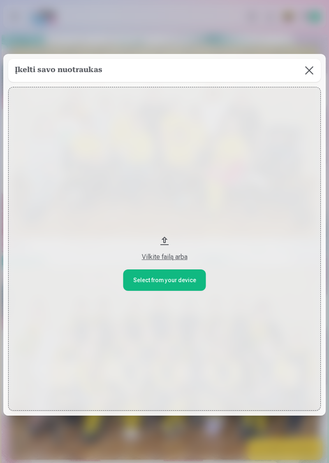
click at [308, 70] on button at bounding box center [309, 70] width 23 height 23
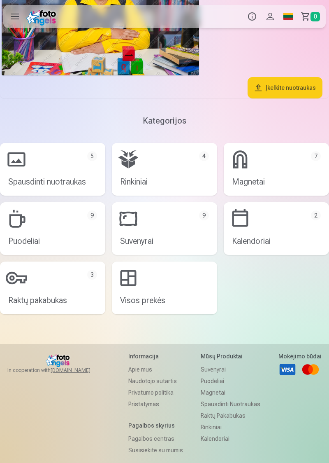
scroll to position [2619, 0]
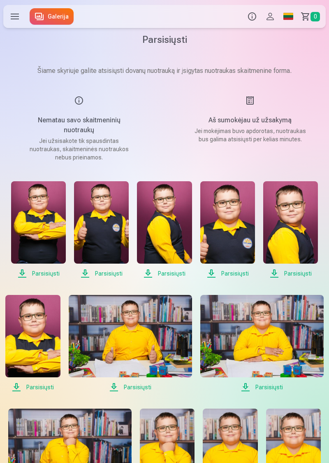
click at [46, 273] on span "Parsisiųsti" at bounding box center [38, 273] width 55 height 10
click at [107, 271] on span "Parsisiųsti" at bounding box center [101, 273] width 55 height 10
click at [169, 268] on span "Parsisiųsti" at bounding box center [164, 273] width 55 height 10
click at [230, 274] on span "Parsisiųsti" at bounding box center [228, 273] width 55 height 10
click at [300, 272] on span "Parsisiųsti" at bounding box center [291, 273] width 55 height 10
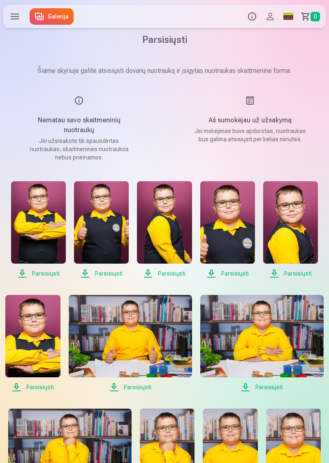
click at [266, 383] on span "Parsisiųsti" at bounding box center [263, 387] width 124 height 10
click at [127, 387] on span "Parsisiųsti" at bounding box center [131, 387] width 124 height 10
click at [37, 387] on span "Parsisiųsti" at bounding box center [32, 387] width 55 height 10
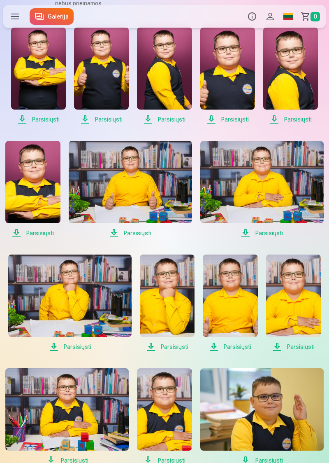
scroll to position [154, 0]
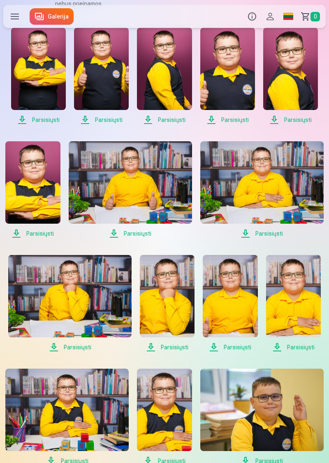
click at [69, 350] on span "Parsisiųsti" at bounding box center [70, 347] width 124 height 10
click at [171, 347] on span "Parsisiųsti" at bounding box center [167, 347] width 55 height 10
click at [229, 349] on span "Parsisiųsti" at bounding box center [230, 347] width 55 height 10
click at [296, 344] on span "Parsisiųsti" at bounding box center [293, 347] width 55 height 10
click at [269, 459] on span "Parsisiųsti" at bounding box center [263, 461] width 124 height 10
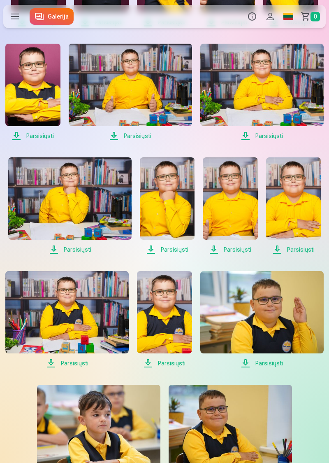
scroll to position [251, 0]
click at [169, 367] on span "Parsisiųsti" at bounding box center [164, 363] width 55 height 10
click at [64, 366] on span "Parsisiųsti" at bounding box center [67, 363] width 124 height 10
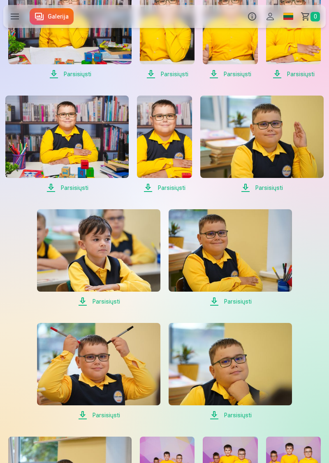
scroll to position [427, 0]
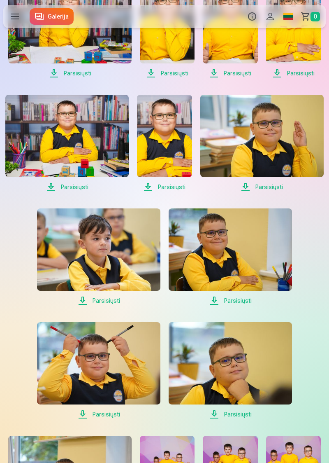
click at [110, 413] on span "Parsisiųsti" at bounding box center [99, 414] width 124 height 10
click at [232, 410] on span "Parsisiųsti" at bounding box center [231, 414] width 124 height 10
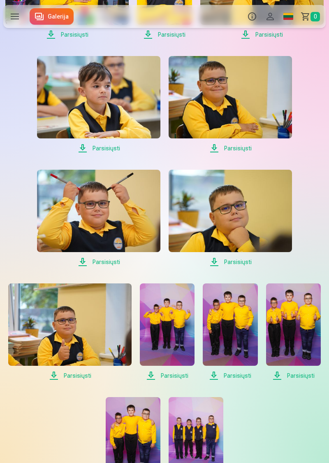
scroll to position [580, 0]
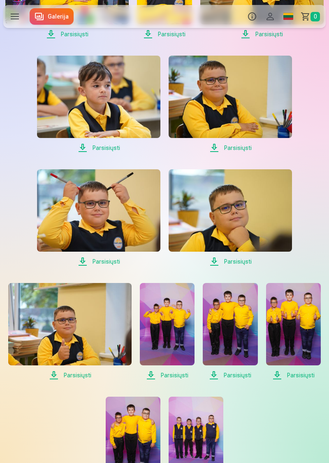
click at [170, 370] on span "Parsisiųsti" at bounding box center [167, 375] width 55 height 10
click at [232, 371] on span "Parsisiųsti" at bounding box center [230, 375] width 55 height 10
click at [294, 373] on span "Parsisiųsti" at bounding box center [293, 375] width 55 height 10
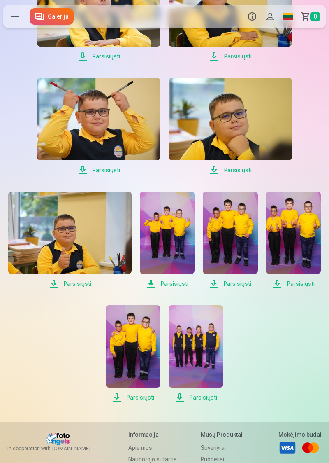
scroll to position [672, 0]
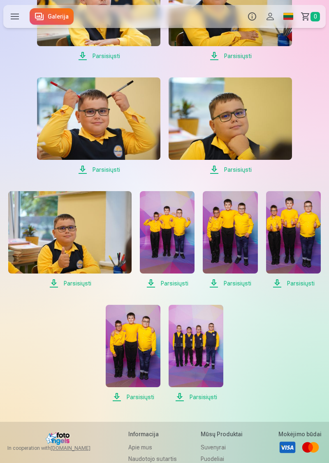
click at [198, 399] on span "Parsisiųsti" at bounding box center [196, 397] width 55 height 10
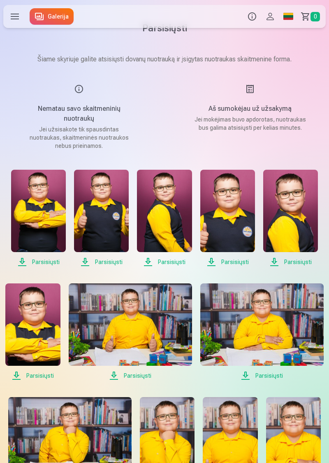
scroll to position [0, 0]
